Goal: Transaction & Acquisition: Purchase product/service

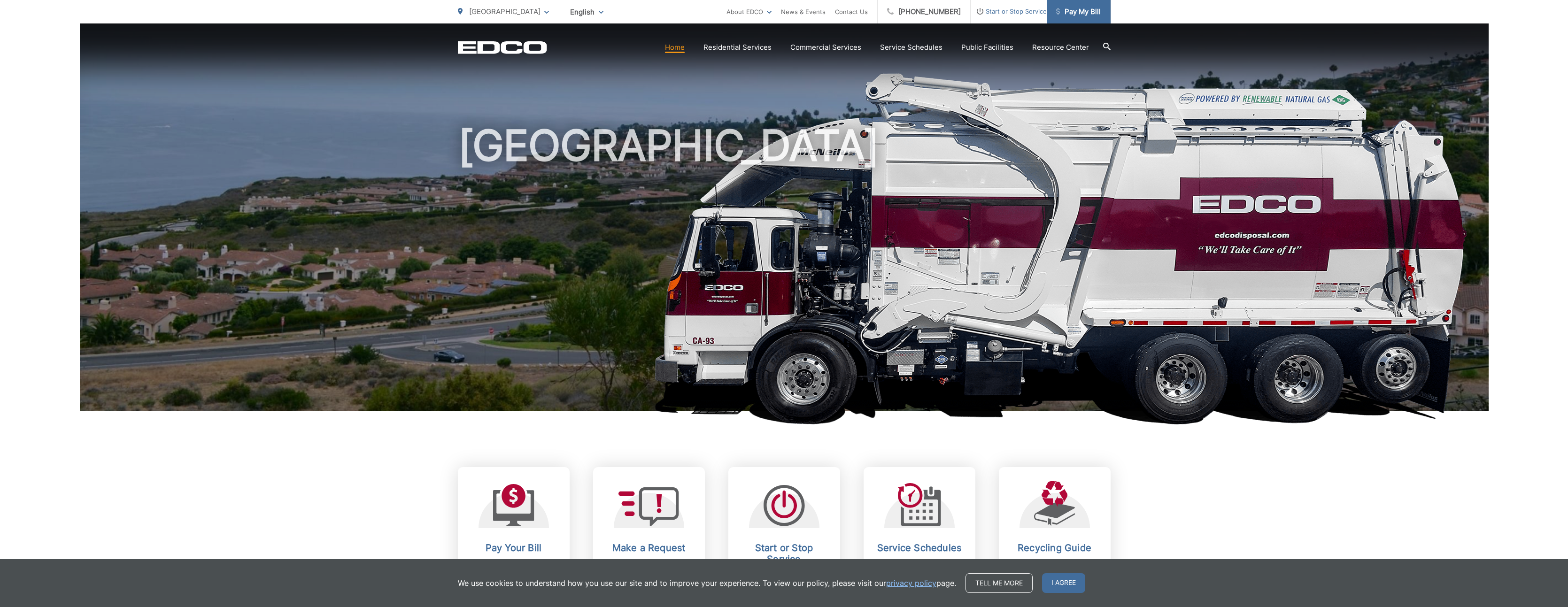
click at [1089, 9] on span "Pay My Bill" at bounding box center [1079, 12] width 45 height 12
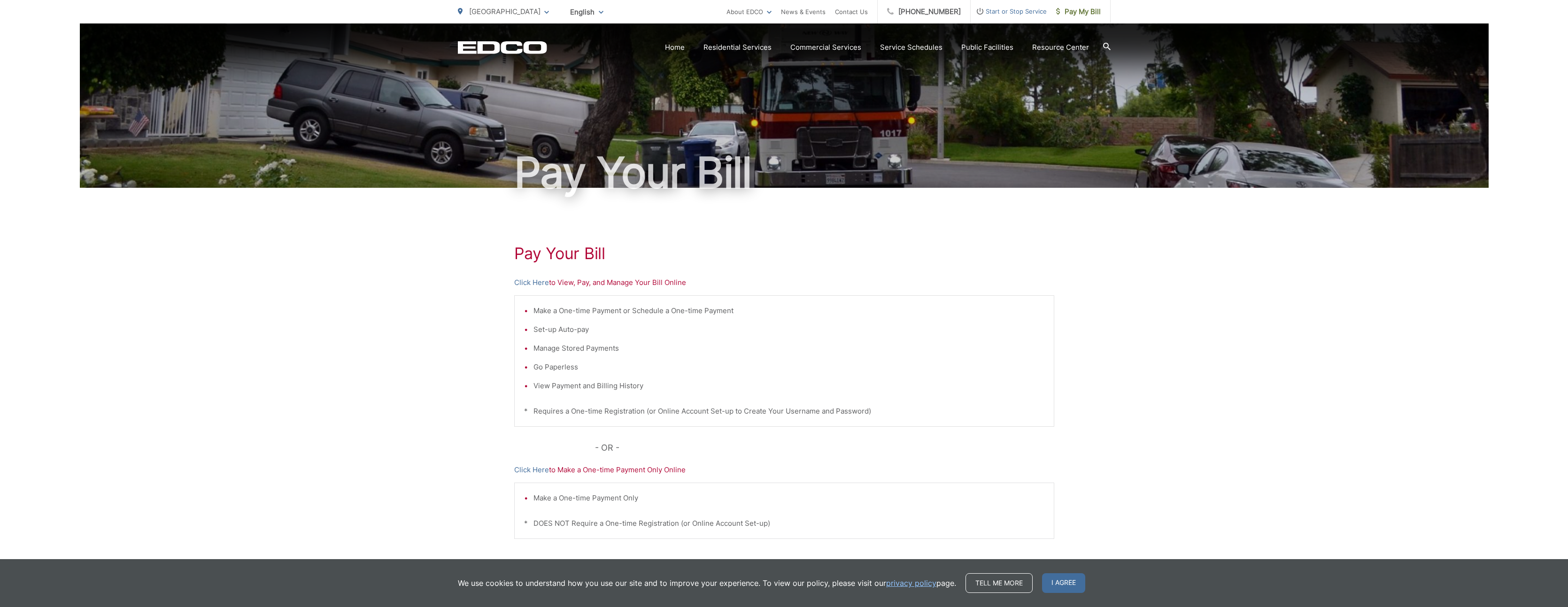
click at [596, 284] on p "Click Here to View, Pay, and Manage Your Bill Online" at bounding box center [784, 283] width 540 height 12
click at [574, 286] on p "Click Here to View, Pay, and Manage Your Bill Online" at bounding box center [784, 283] width 540 height 12
click at [644, 282] on p "Click Here to View, Pay, and Manage Your Bill Online" at bounding box center [784, 283] width 540 height 12
click at [536, 281] on link "Click Here" at bounding box center [532, 283] width 35 height 12
click at [488, 54] on div "EDCO Logo Home Residential Services Curbside Pickup Recycling Organic Recycling…" at bounding box center [784, 48] width 653 height 18
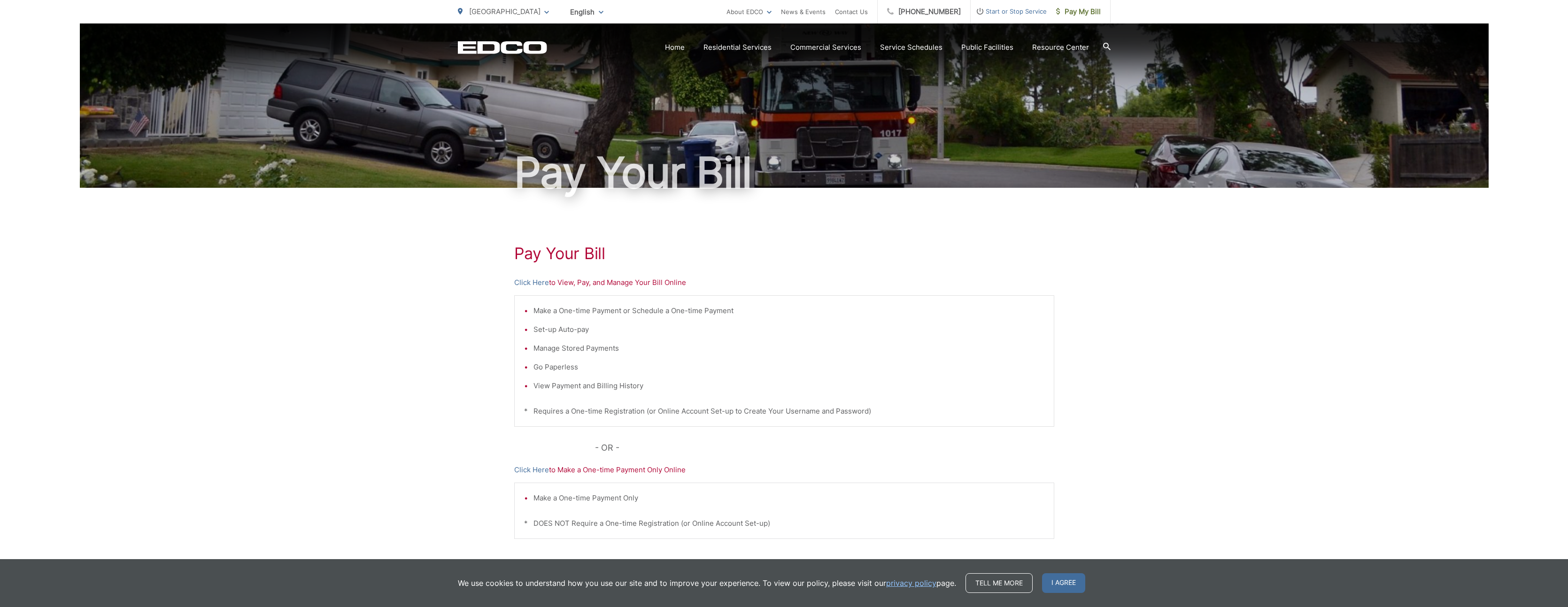
click at [488, 46] on icon "EDCO Logo" at bounding box center [502, 47] width 89 height 14
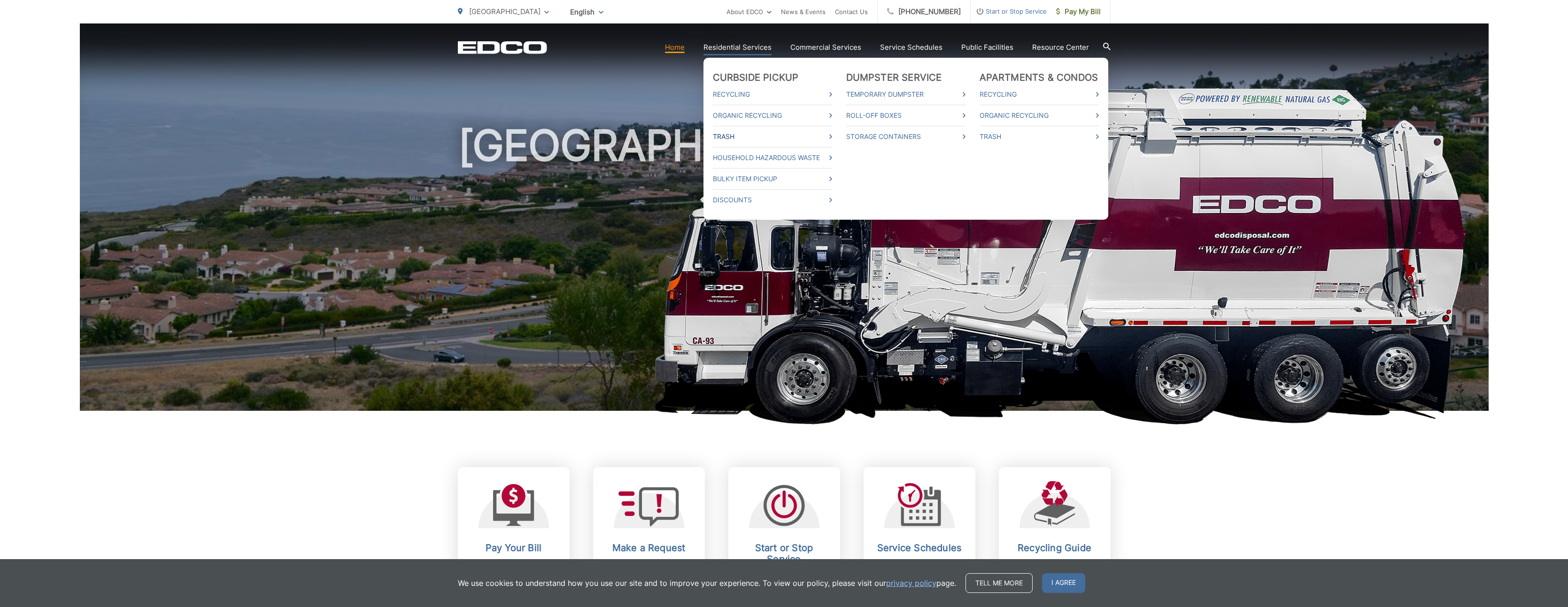
click at [732, 136] on link "Trash" at bounding box center [772, 136] width 119 height 12
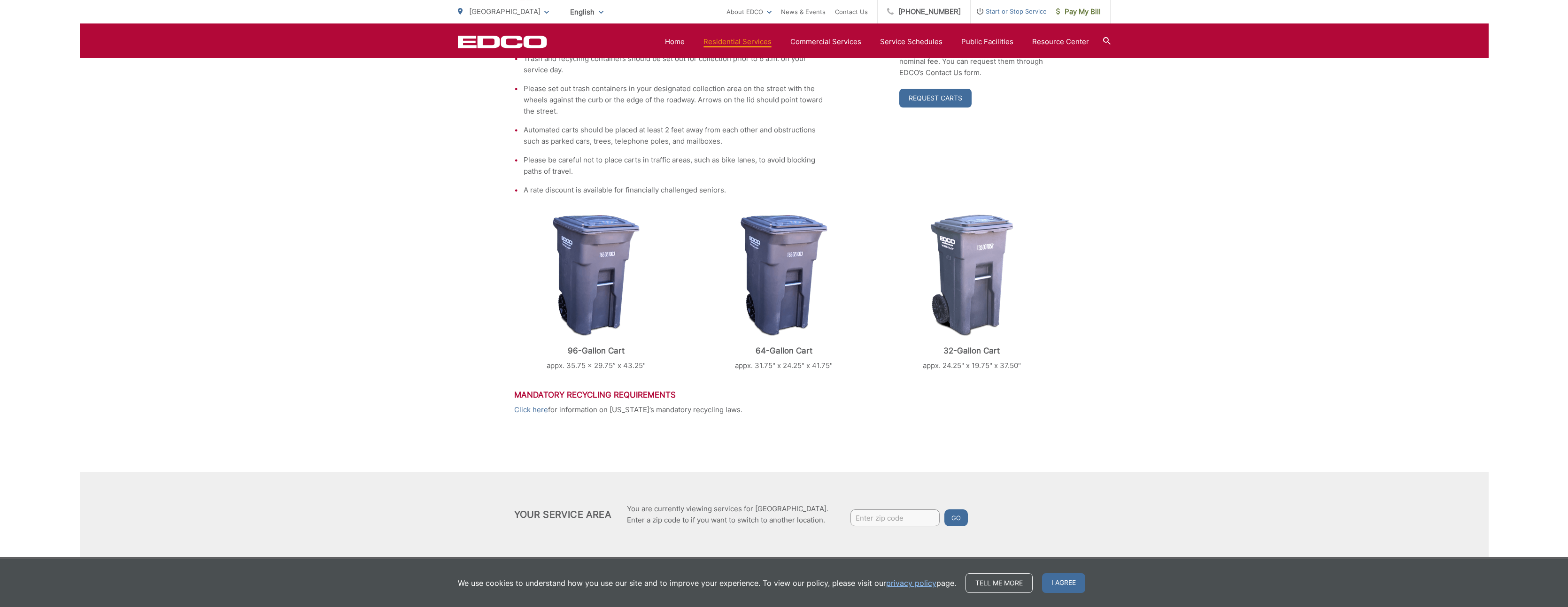
scroll to position [273, 0]
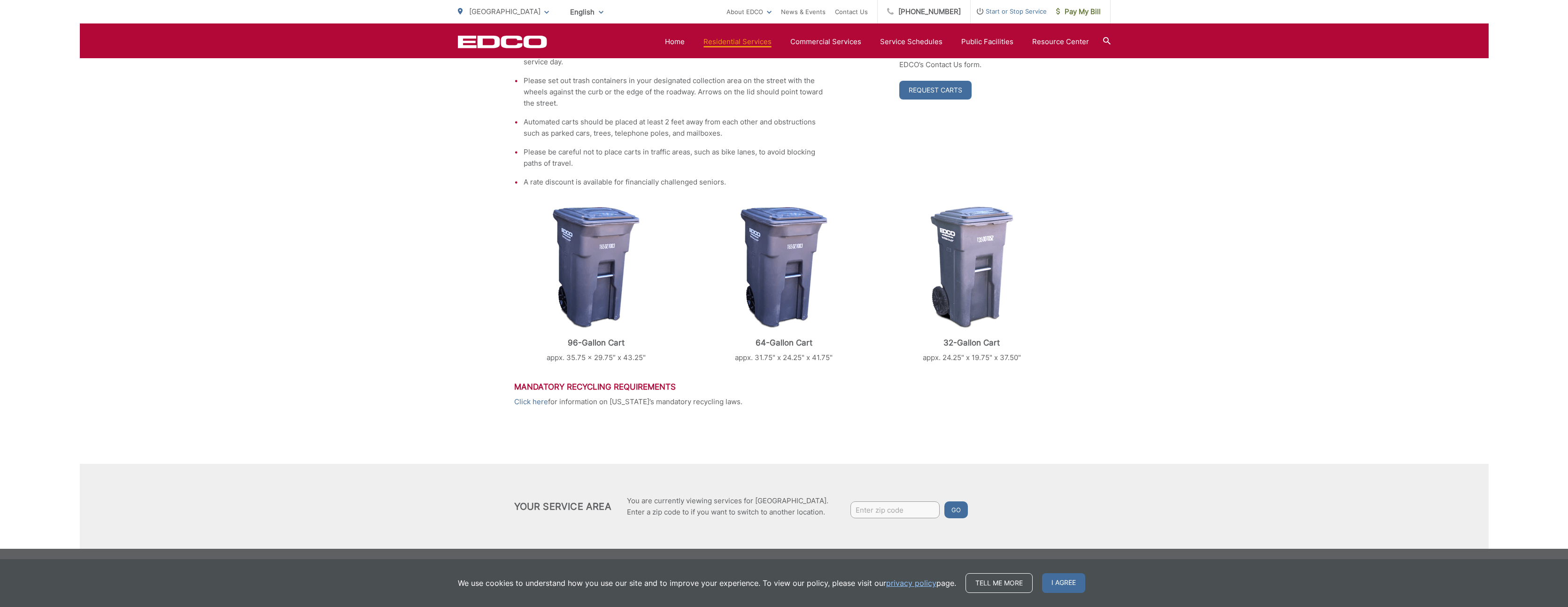
click at [248, 174] on div "Trash EDCO provides each single-family residential customer with a GRAY automat…" at bounding box center [785, 231] width 1409 height 634
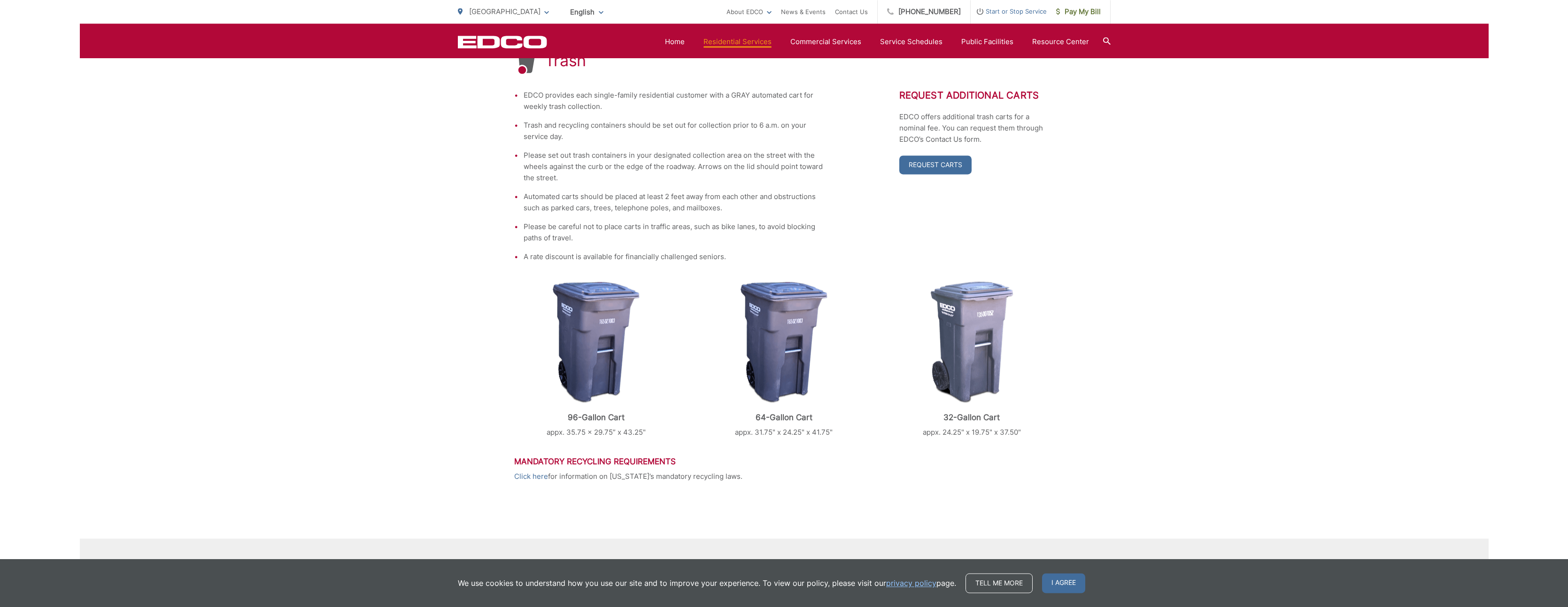
scroll to position [79, 0]
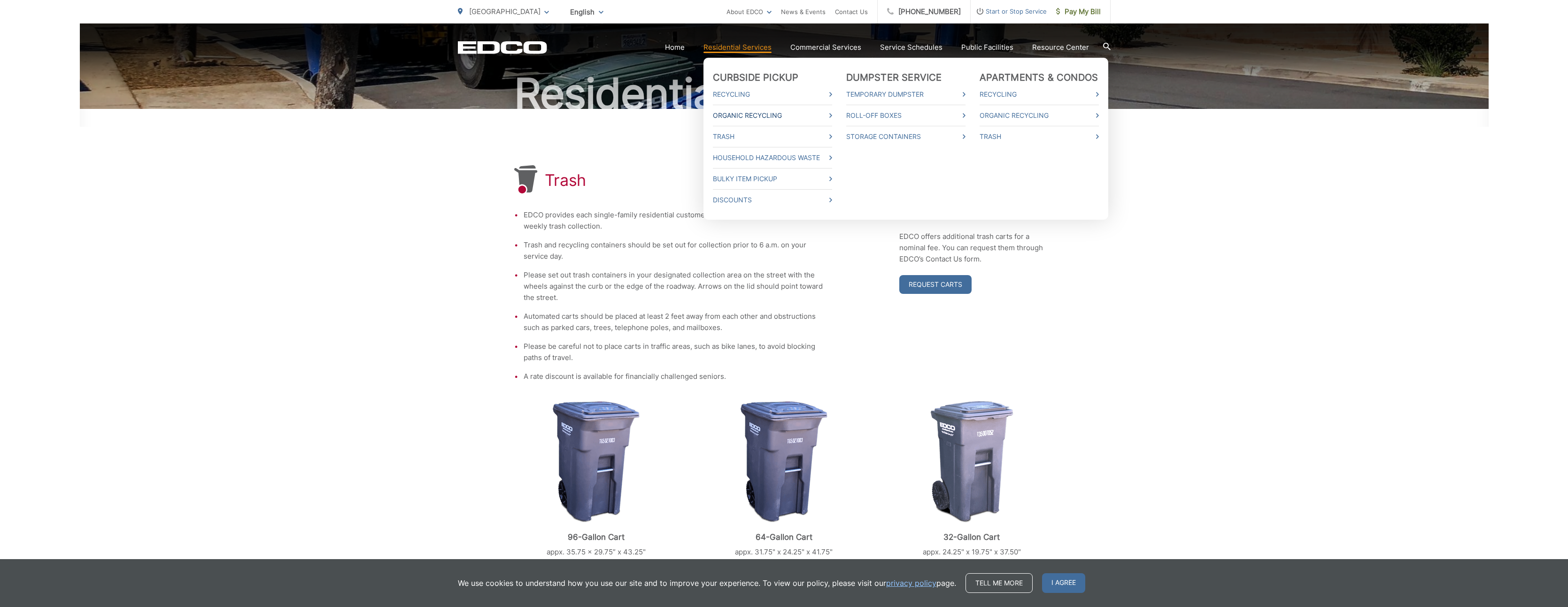
click at [734, 118] on link "Organic Recycling" at bounding box center [772, 115] width 119 height 12
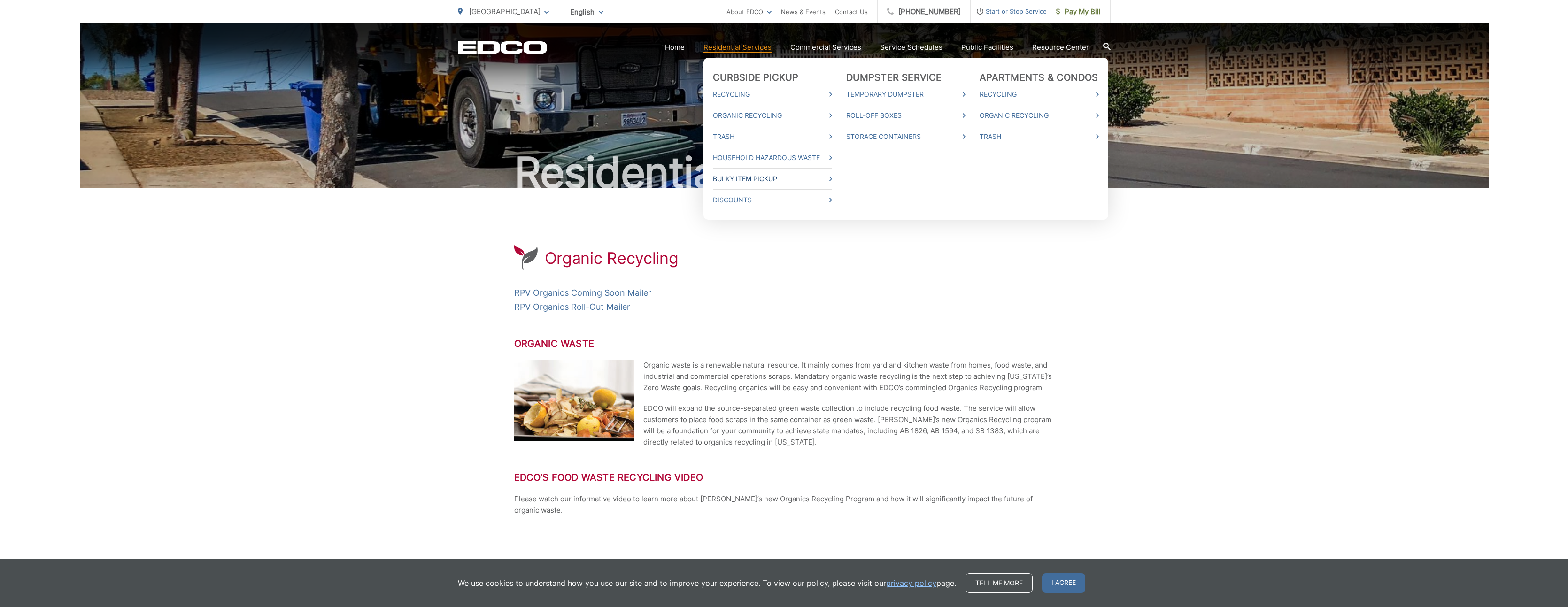
click at [731, 177] on link "Bulky Item Pickup" at bounding box center [772, 178] width 119 height 12
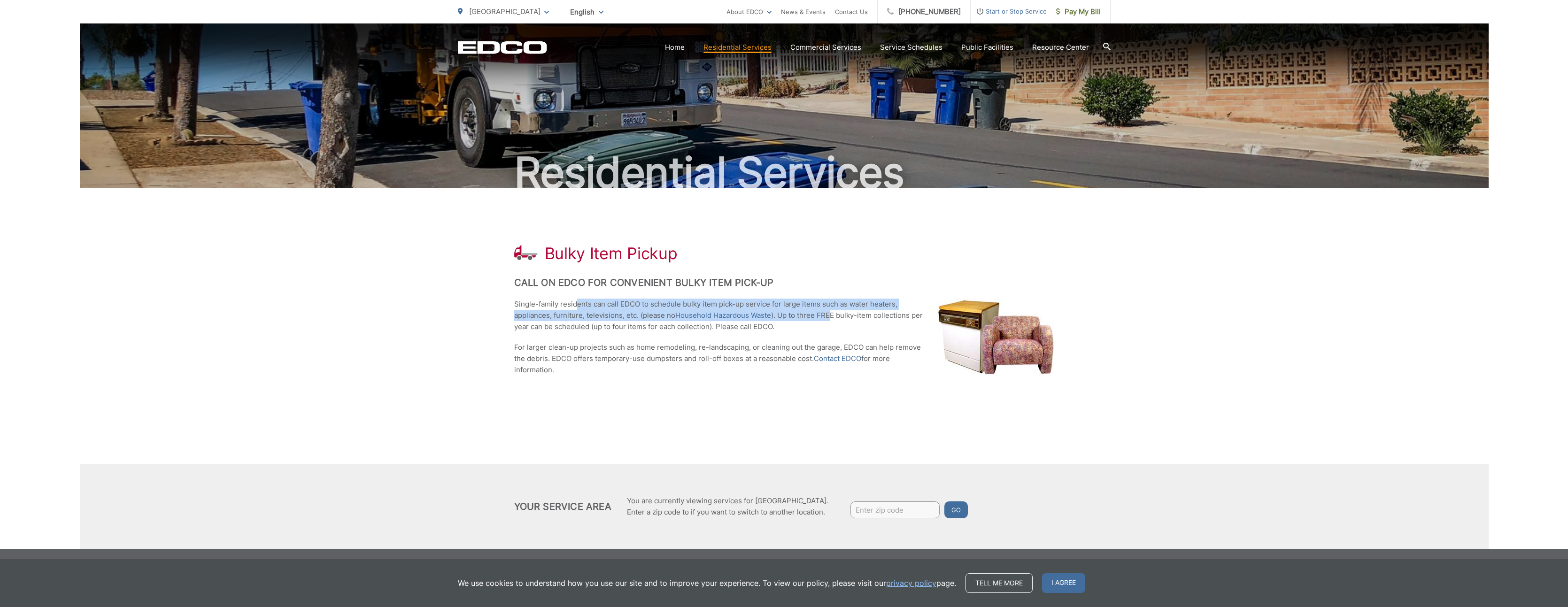
drag, startPoint x: 574, startPoint y: 305, endPoint x: 830, endPoint y: 315, distance: 256.2
click at [830, 315] on p "Single-family residents can call EDCO to schedule bulky item pick-up service fo…" at bounding box center [784, 315] width 540 height 34
drag, startPoint x: 836, startPoint y: 314, endPoint x: 843, endPoint y: 313, distance: 7.1
click at [836, 313] on p "Single-family residents can call EDCO to schedule bulky item pick-up service fo…" at bounding box center [784, 315] width 540 height 34
drag, startPoint x: 546, startPoint y: 329, endPoint x: 707, endPoint y: 328, distance: 161.0
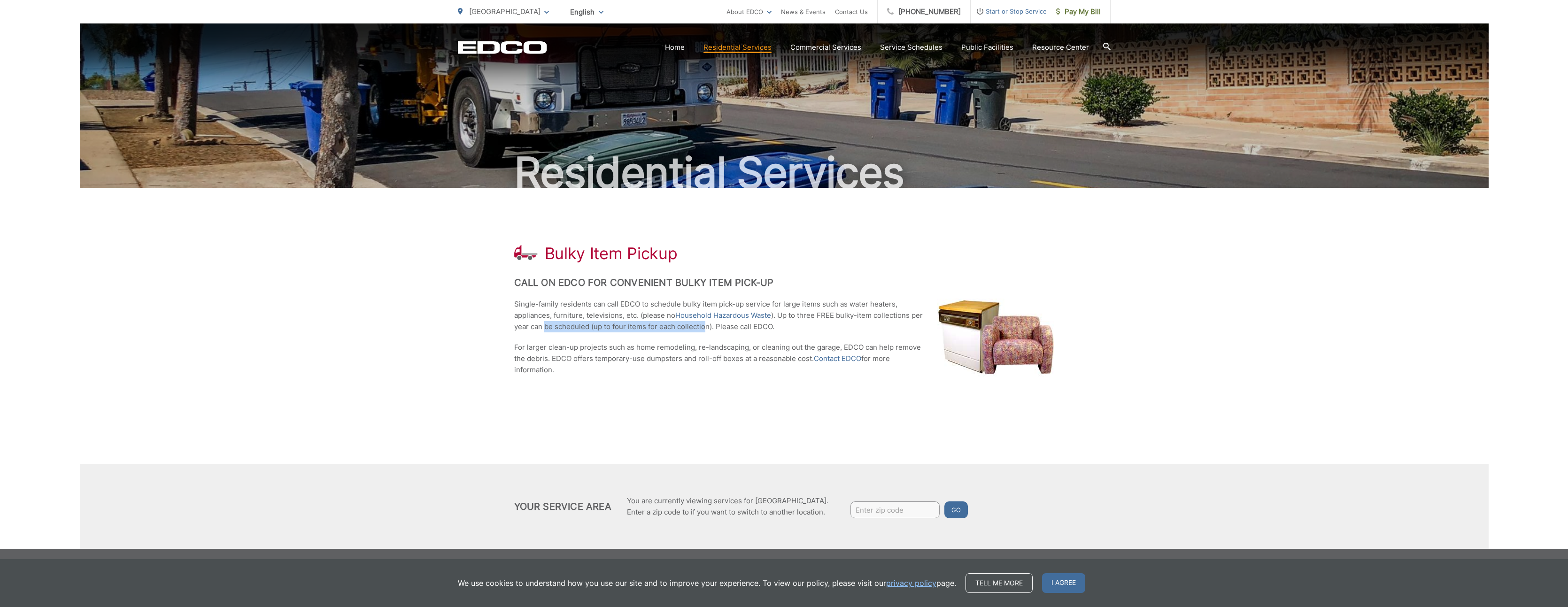
click at [707, 328] on p "Single-family residents can call EDCO to schedule bulky item pick-up service fo…" at bounding box center [784, 315] width 540 height 34
click at [711, 328] on p "Single-family residents can call EDCO to schedule bulky item pick-up service fo…" at bounding box center [784, 315] width 540 height 34
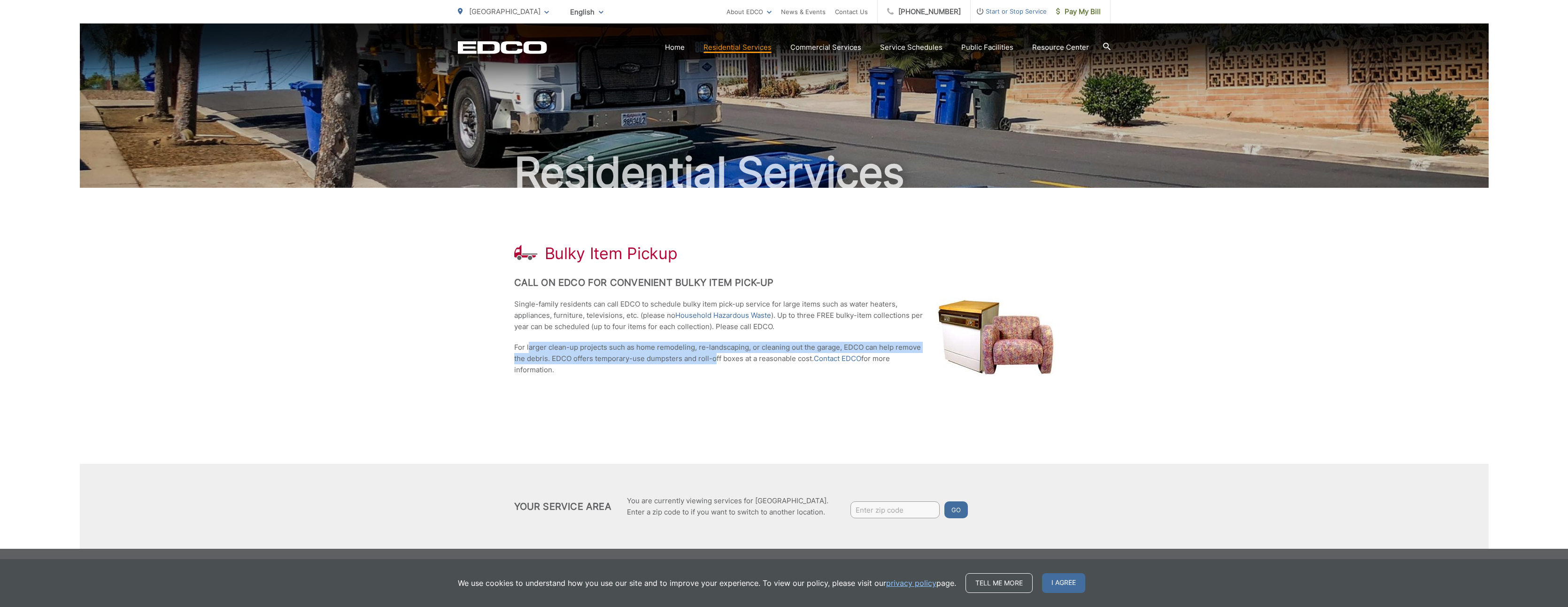
drag, startPoint x: 532, startPoint y: 344, endPoint x: 714, endPoint y: 358, distance: 182.5
click at [714, 358] on p "For larger clean-up projects such as home remodeling, re-landscaping, or cleani…" at bounding box center [784, 358] width 540 height 34
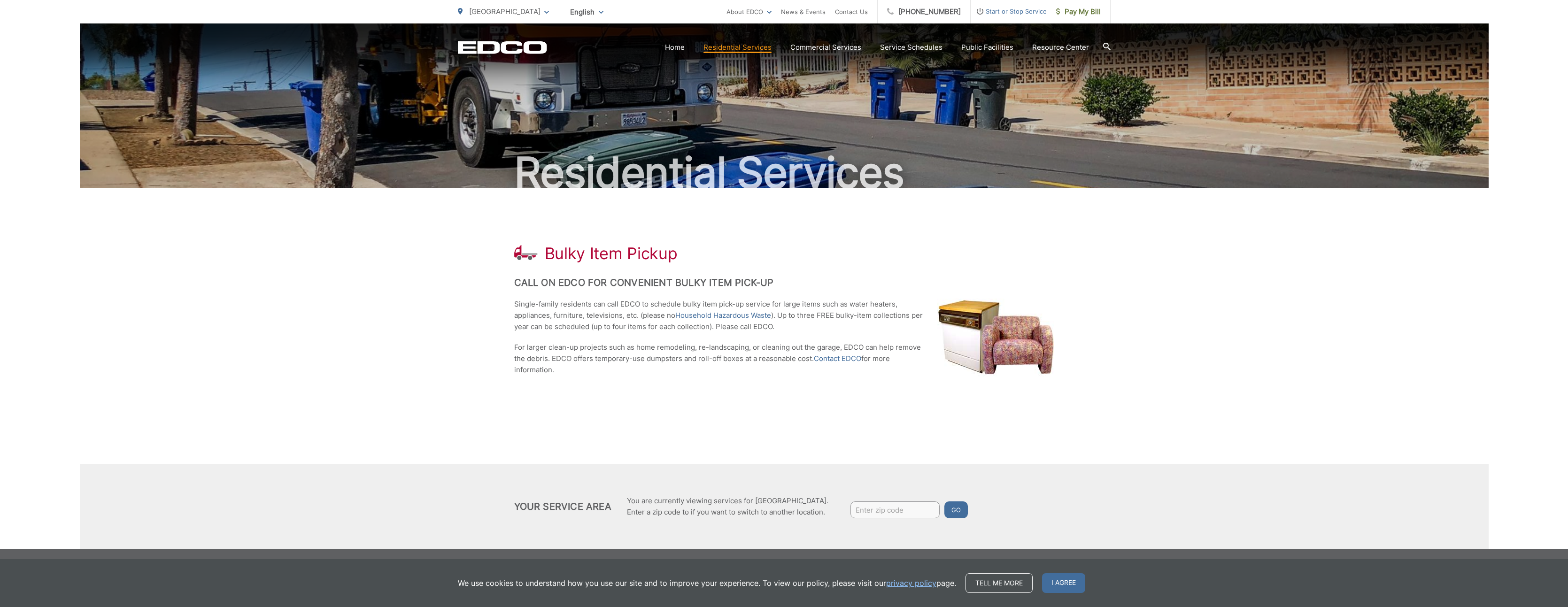
drag, startPoint x: 594, startPoint y: 371, endPoint x: 548, endPoint y: 349, distance: 51.0
click at [548, 349] on p "For larger clean-up projects such as home remodeling, re-landscaping, or cleani…" at bounding box center [784, 358] width 540 height 34
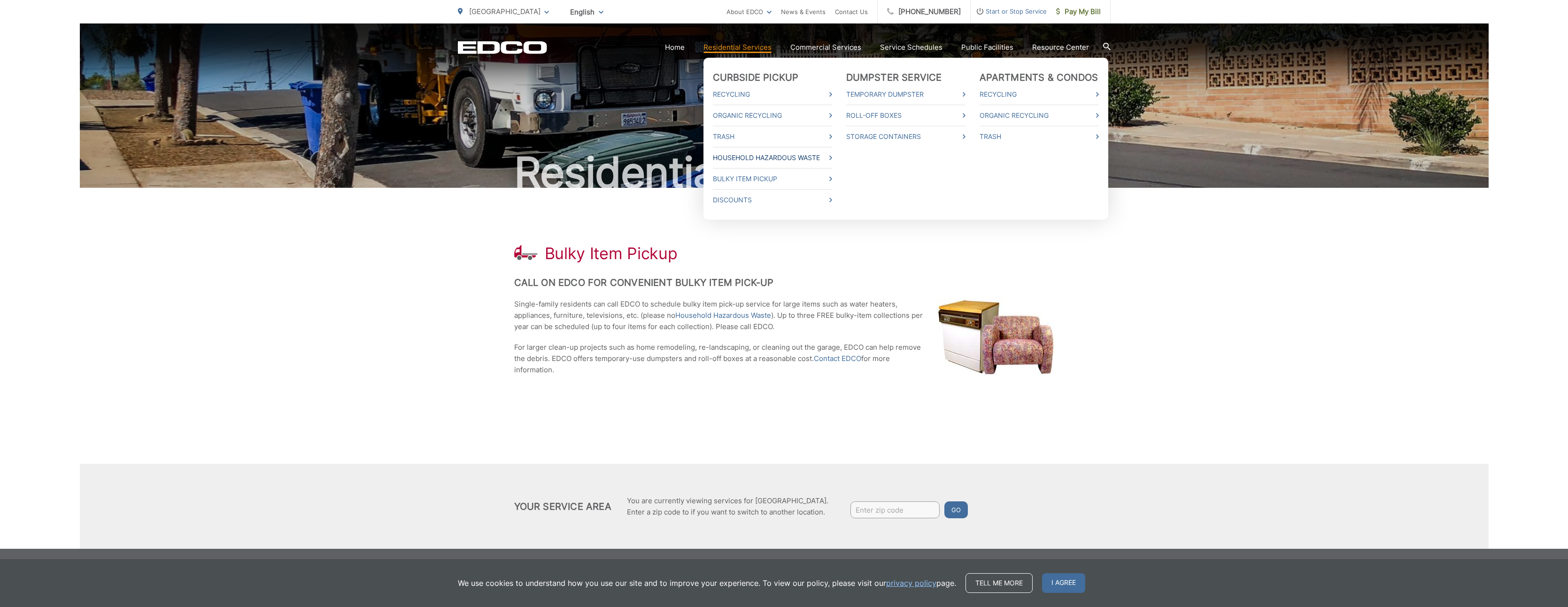
click at [735, 157] on link "Household Hazardous Waste" at bounding box center [772, 158] width 119 height 12
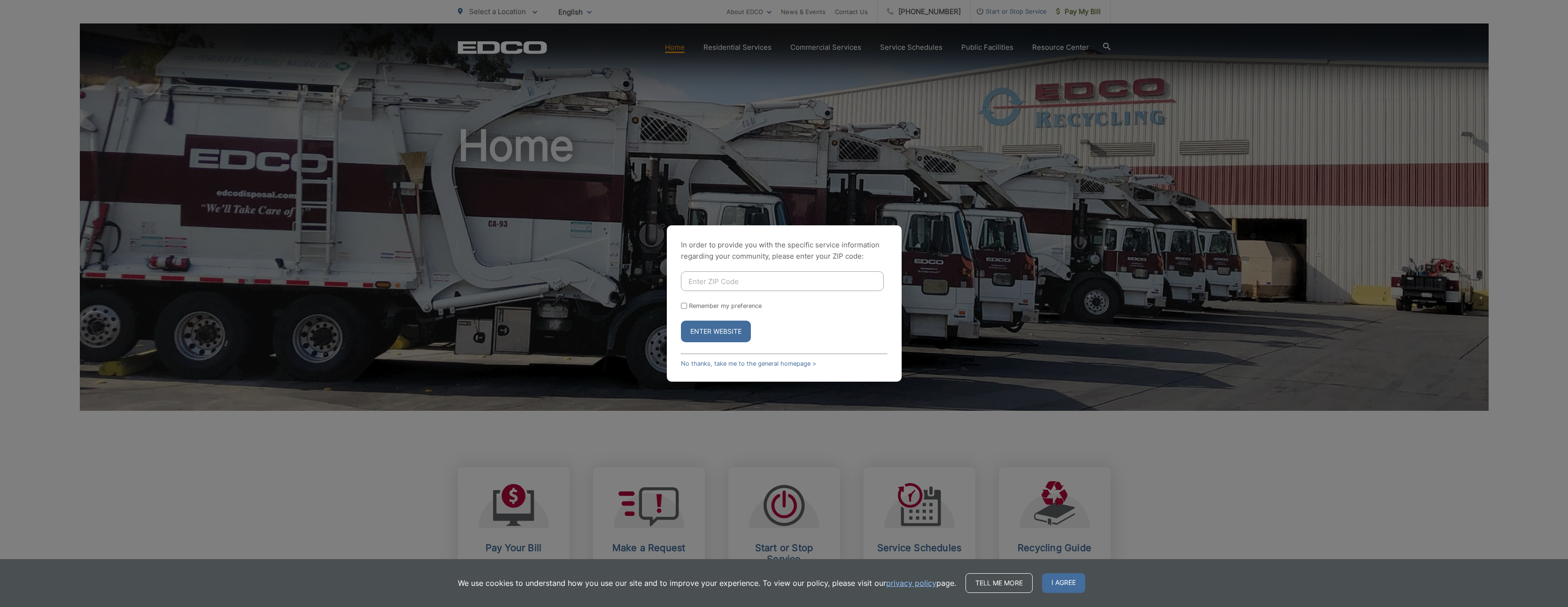
click at [735, 276] on input "Enter ZIP Code" at bounding box center [782, 281] width 203 height 20
type input "90275"
click at [681, 321] on button "Enter Website" at bounding box center [716, 331] width 70 height 22
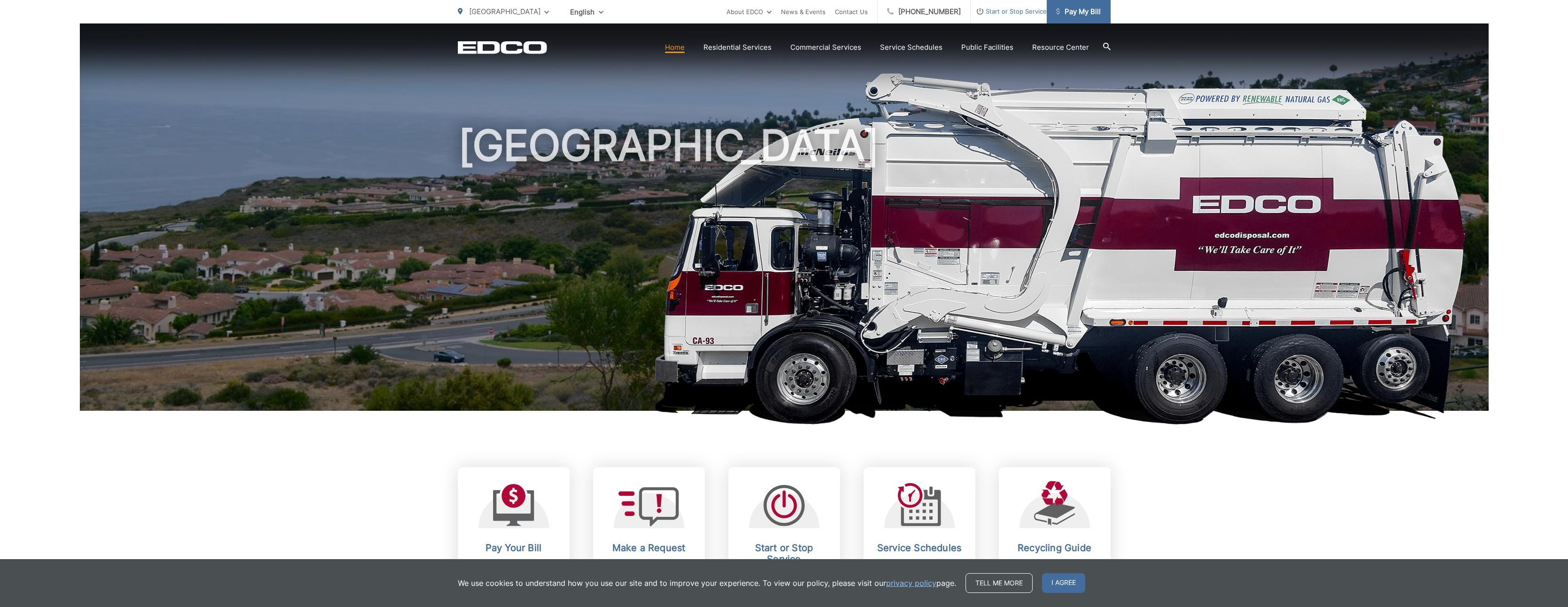
click at [1062, 11] on span "Pay My Bill" at bounding box center [1079, 12] width 45 height 12
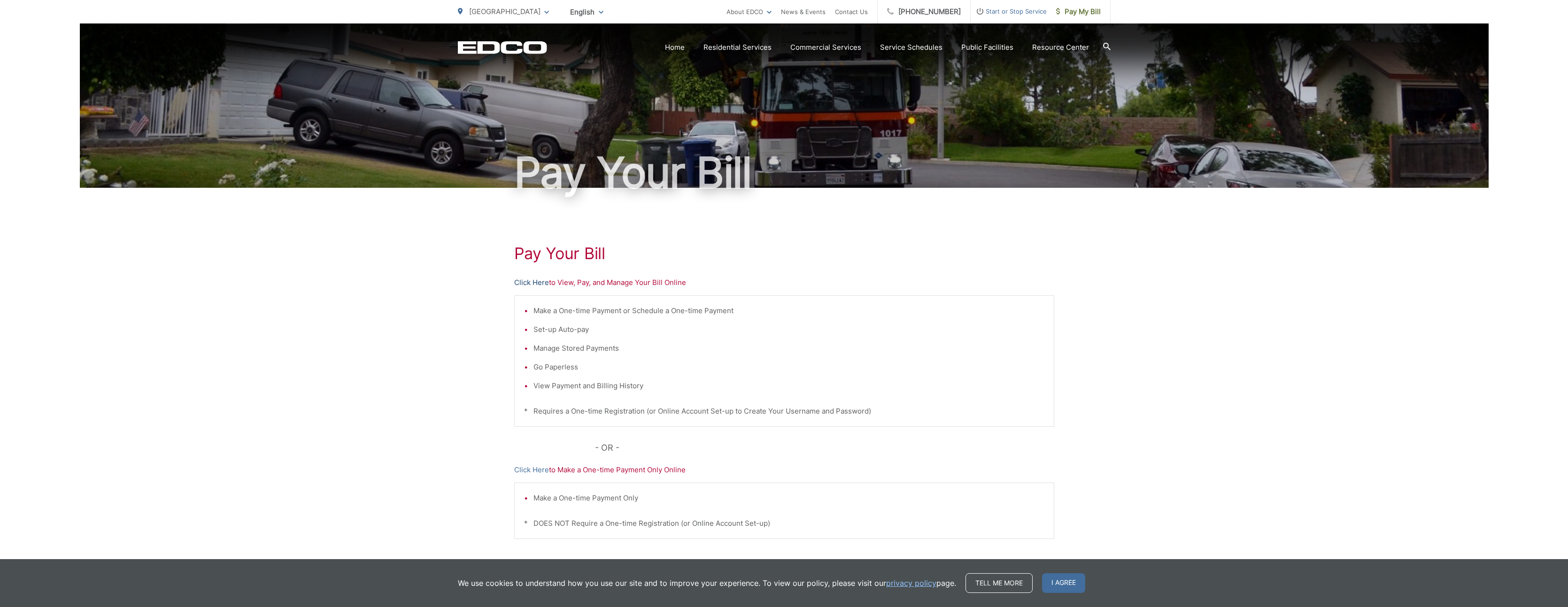
click at [538, 282] on link "Click Here" at bounding box center [532, 283] width 35 height 12
